Goal: Find specific page/section

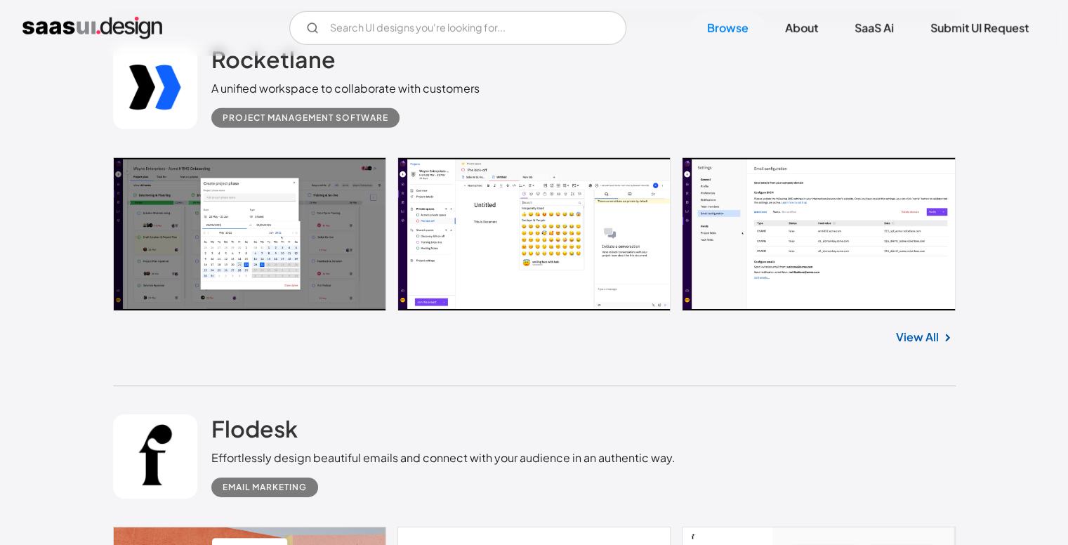
scroll to position [15033, 0]
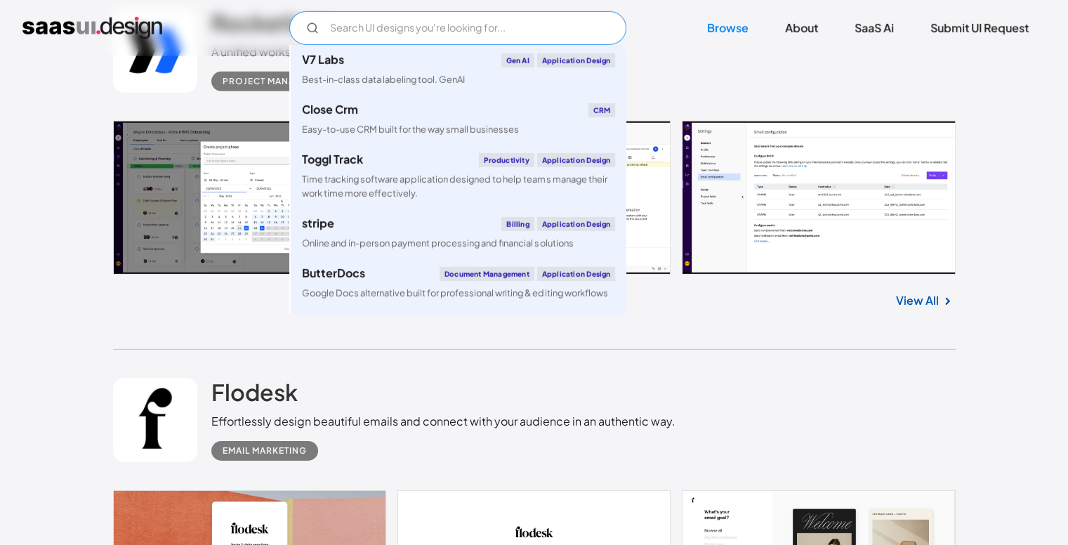
click at [542, 29] on input "Email Form" at bounding box center [457, 28] width 337 height 34
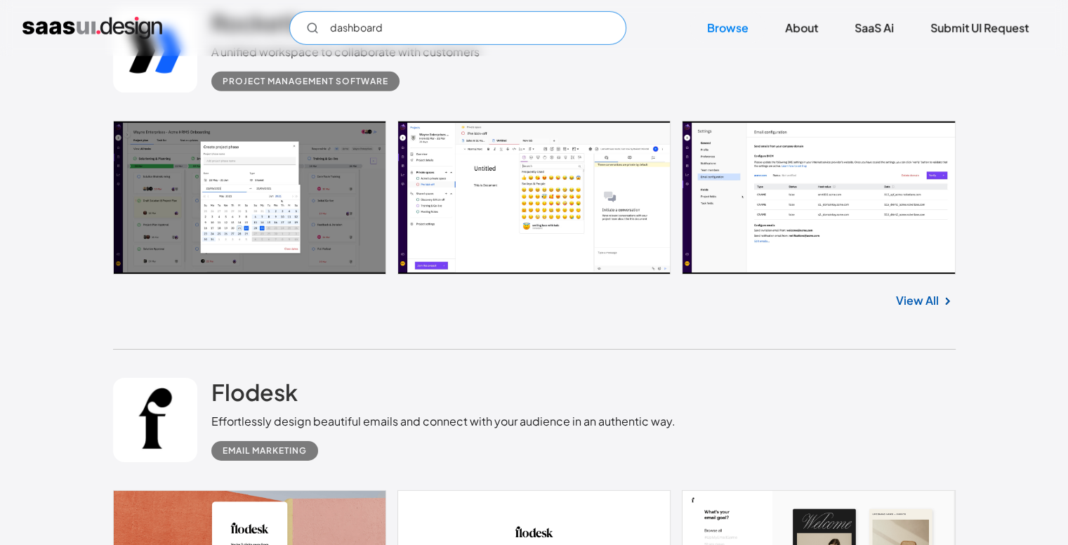
click at [542, 29] on input "dashboard" at bounding box center [457, 28] width 337 height 34
type input "d"
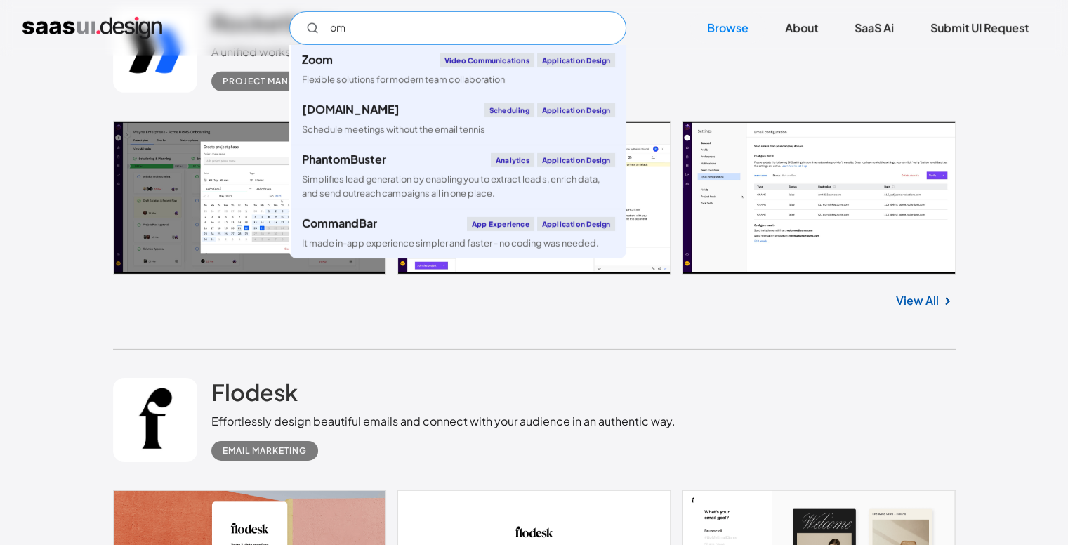
type input "o"
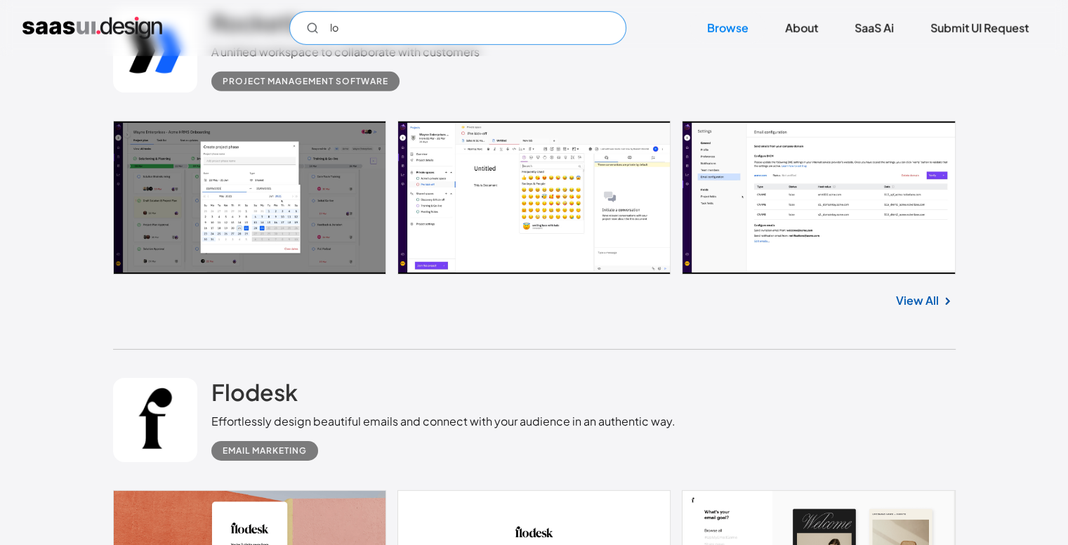
type input "l"
type input "m"
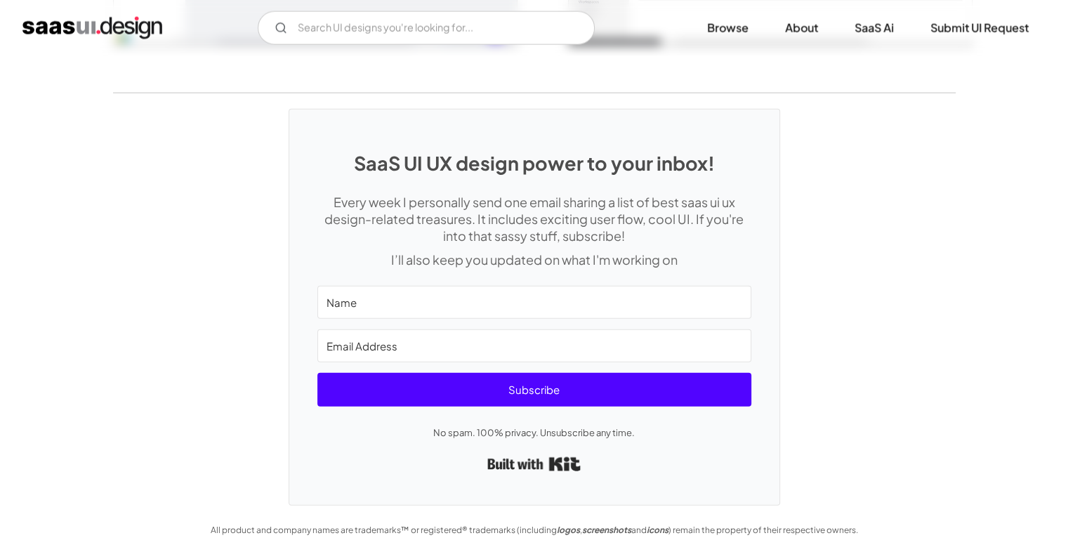
scroll to position [3250, 0]
